Goal: Check status

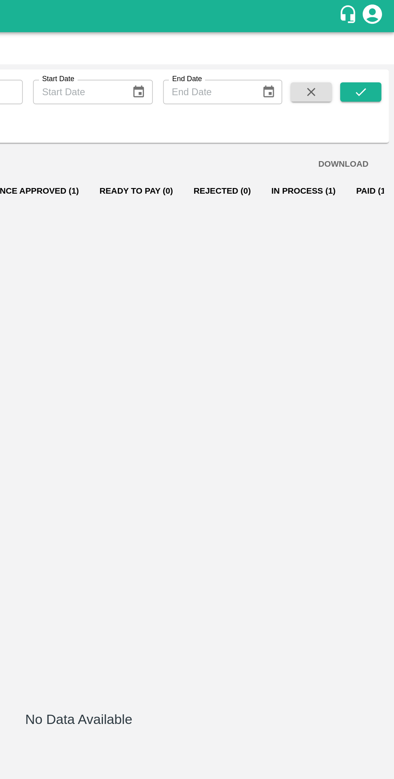
click at [330, 125] on button "In Process (1)" at bounding box center [337, 119] width 53 height 19
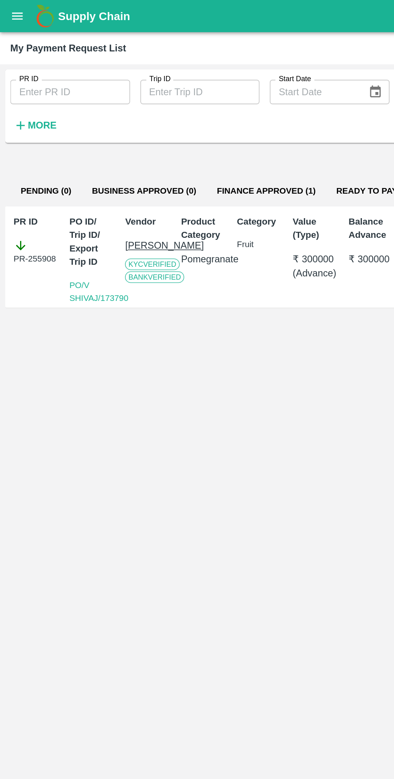
scroll to position [0, 6]
